Goal: Task Accomplishment & Management: Use online tool/utility

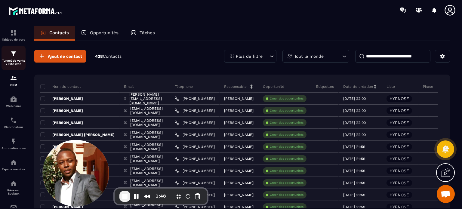
click at [12, 64] on p "Tunnel de vente / Site web" at bounding box center [14, 62] width 24 height 7
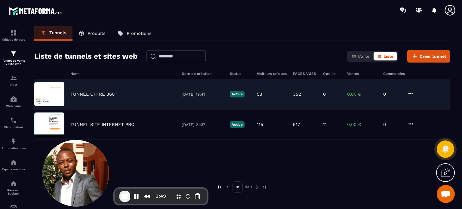
click at [101, 96] on p "TUNNEL OFFRE 360°" at bounding box center [93, 94] width 46 height 5
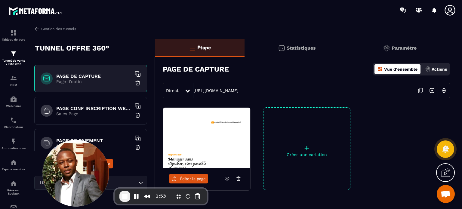
click at [187, 178] on span "Éditer la page" at bounding box center [193, 179] width 26 height 5
